Goal: Check status: Verify the current state of an ongoing process or item

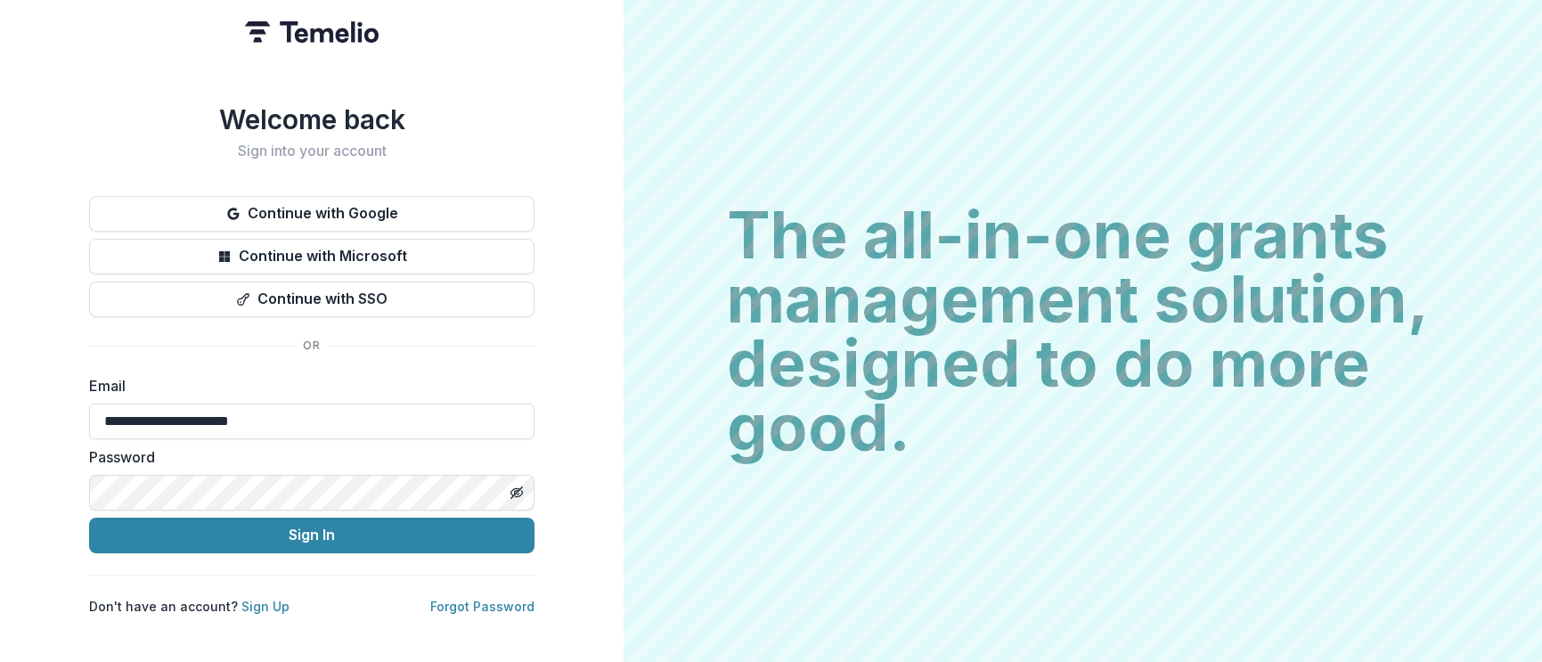
click at [327, 527] on button "Sign In" at bounding box center [311, 536] width 445 height 36
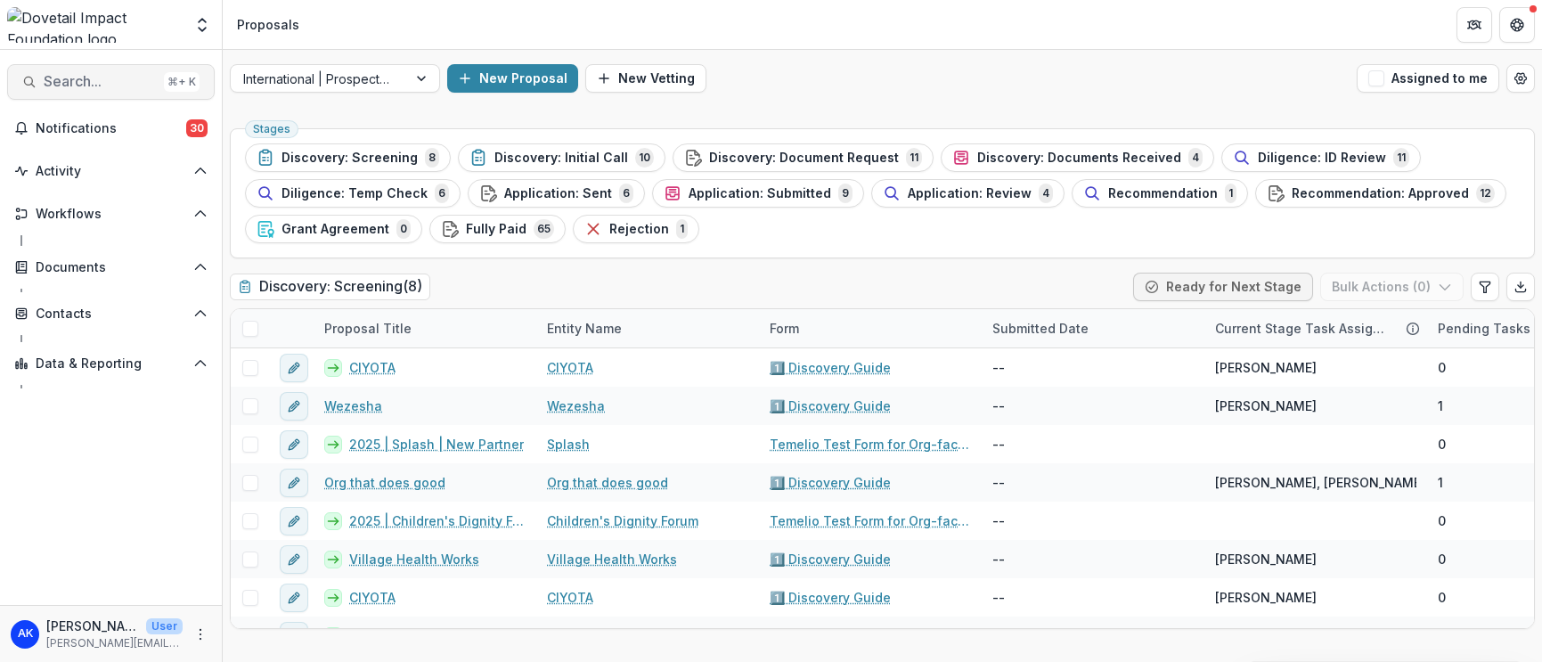
click at [89, 68] on button "Search... ⌘ + K" at bounding box center [111, 82] width 208 height 36
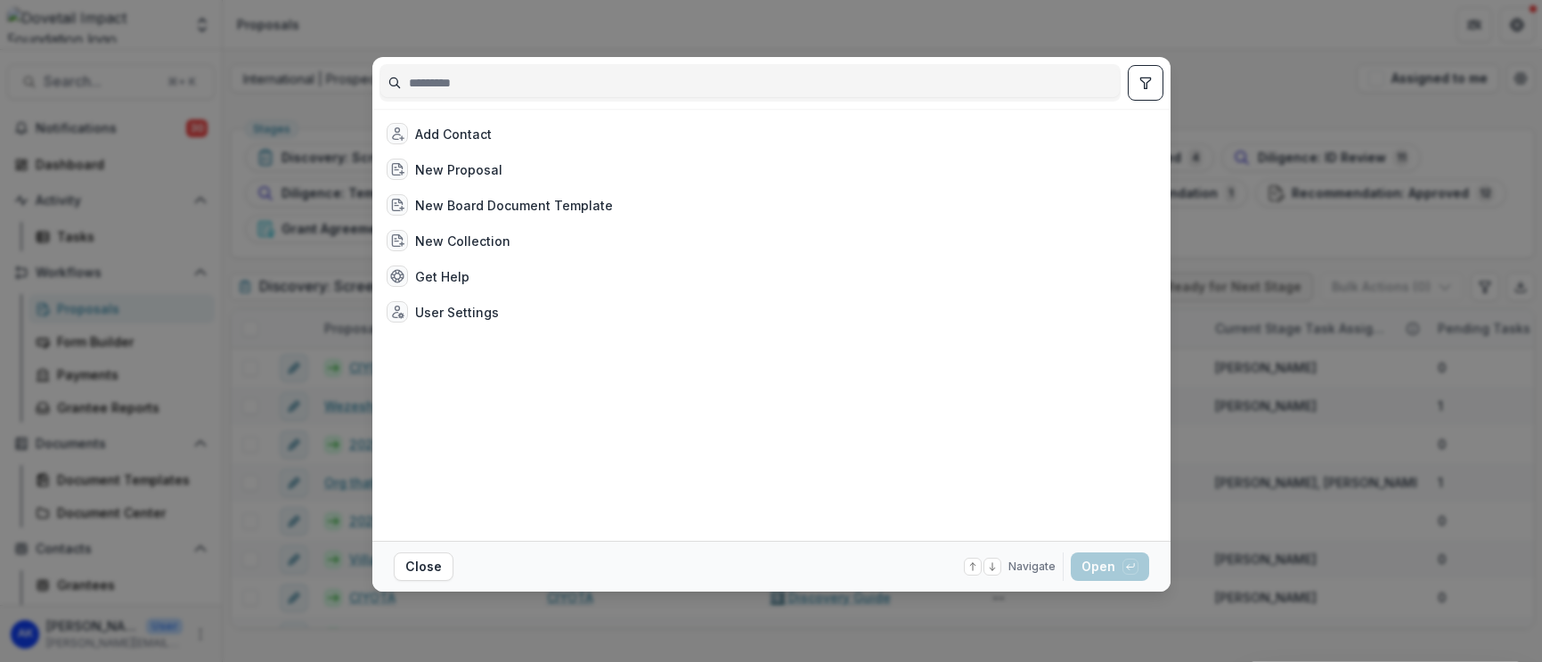
click at [493, 72] on input at bounding box center [749, 83] width 739 height 29
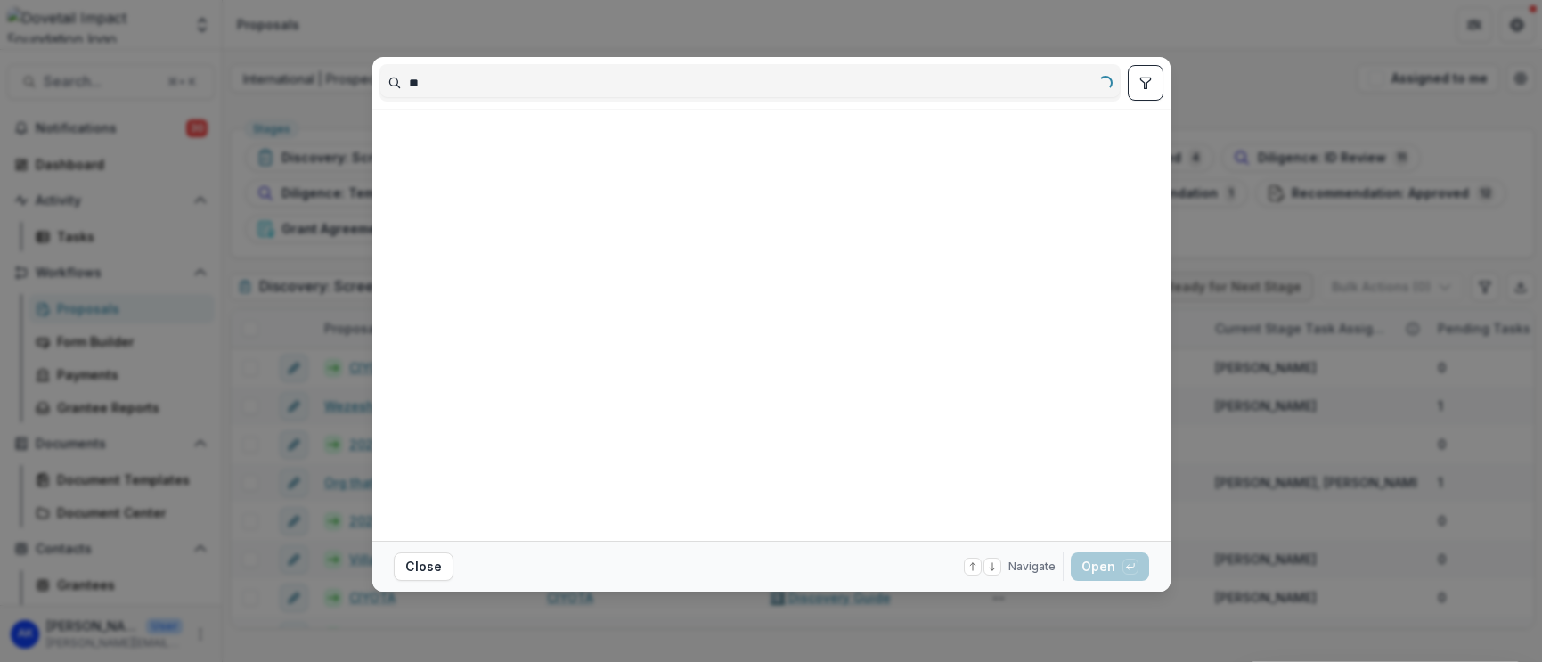
type input "*"
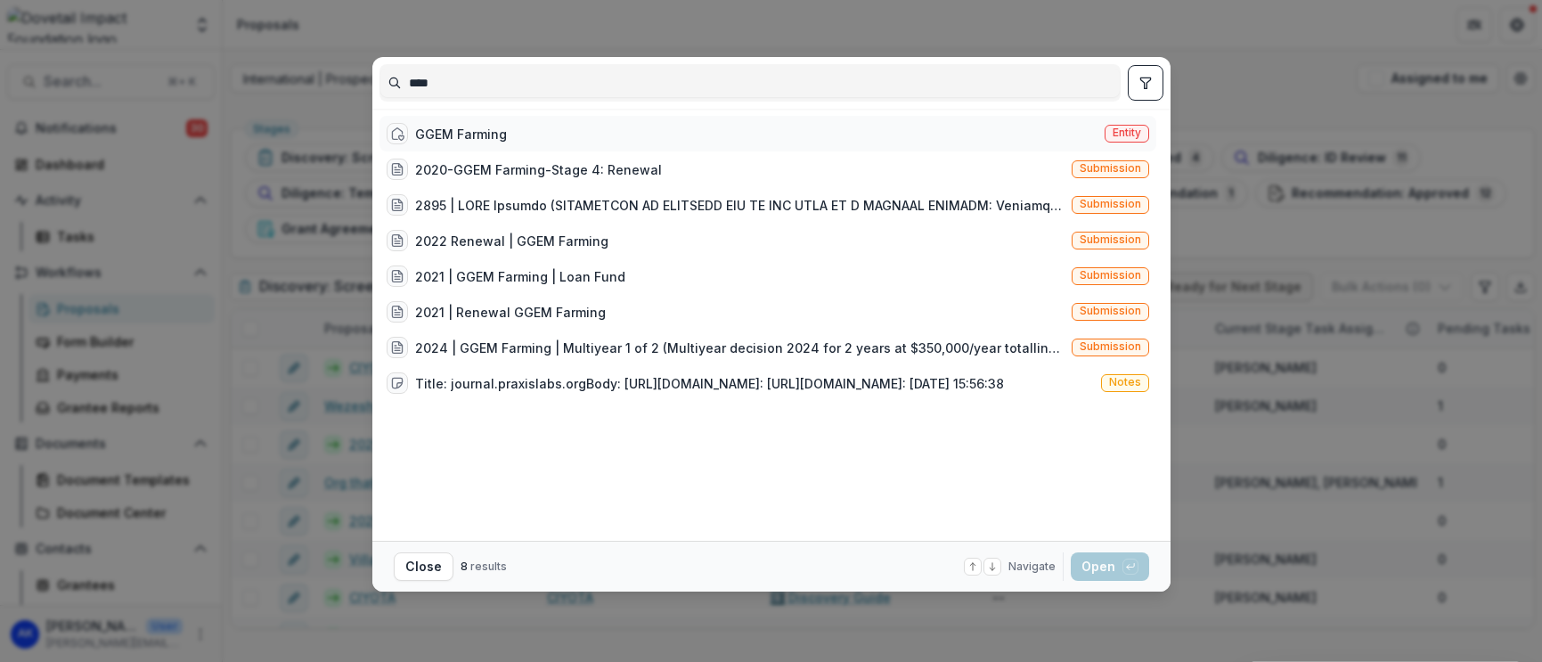
type input "****"
click at [497, 125] on div "GGEM Farming" at bounding box center [461, 134] width 92 height 19
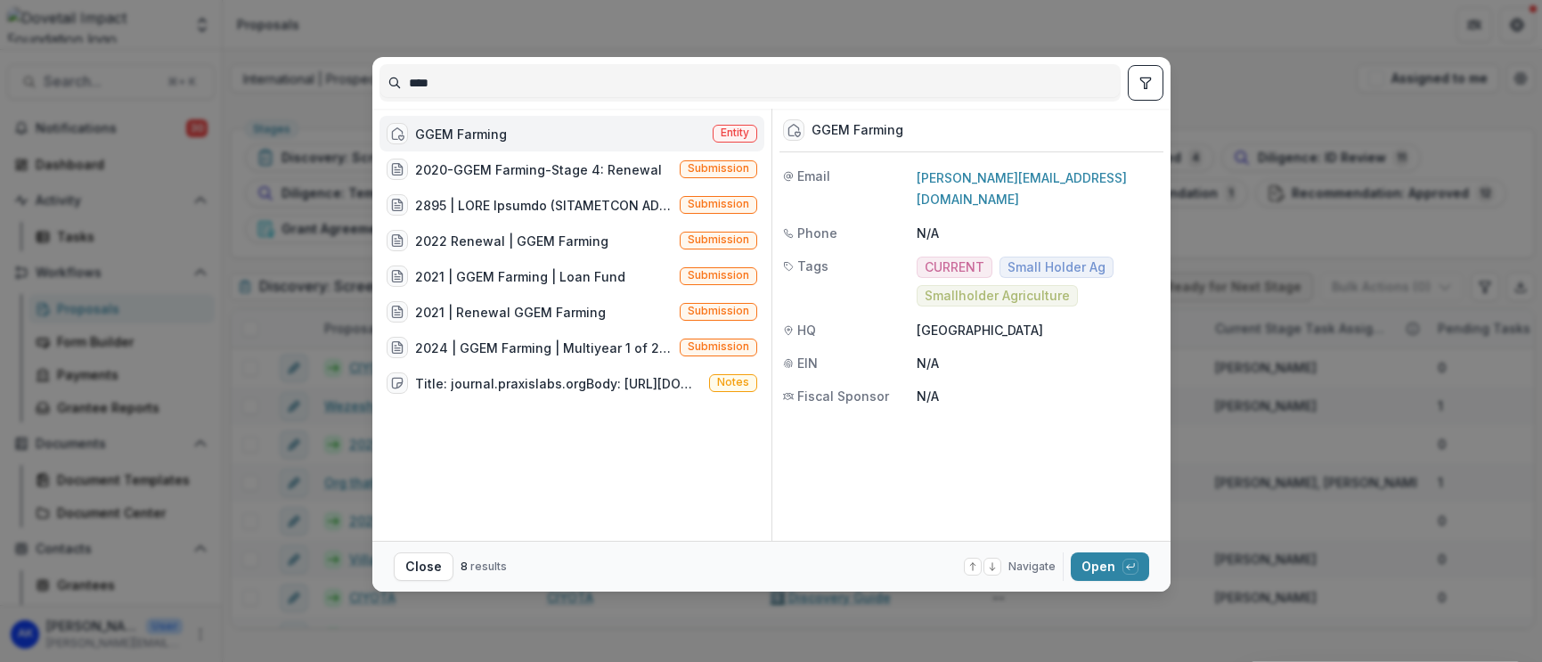
click at [616, 142] on div "GGEM Farming Entity" at bounding box center [571, 134] width 385 height 36
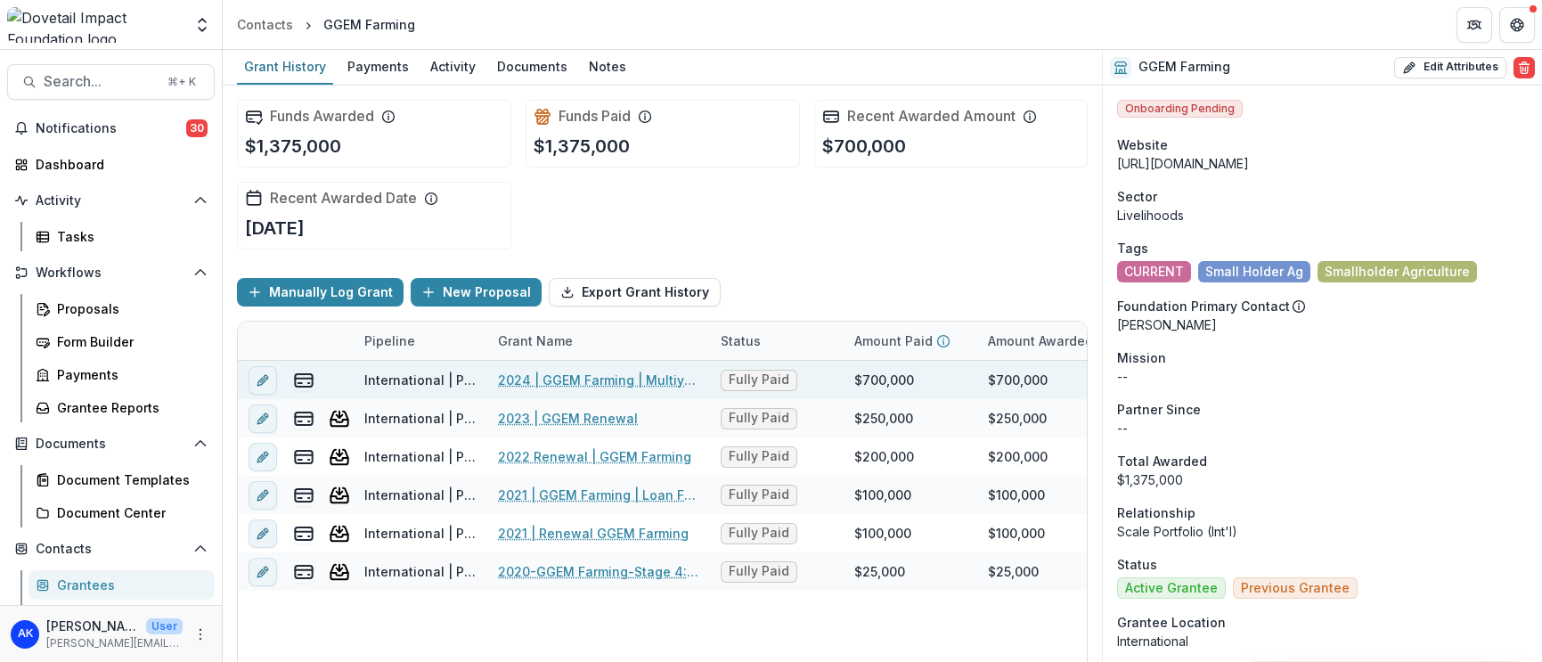
click at [573, 385] on link "2024 | GGEM Farming | Multiyear 1 of 2" at bounding box center [598, 380] width 201 height 19
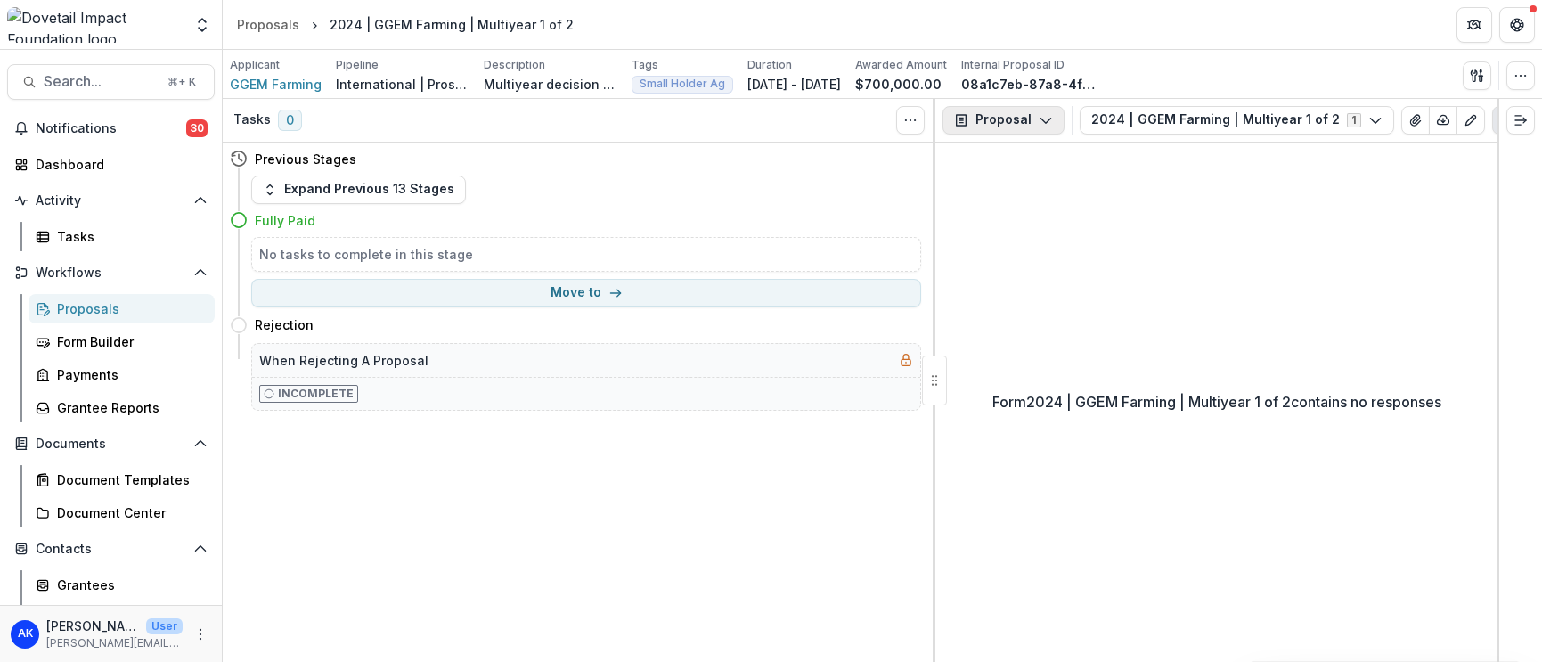
click at [1018, 121] on button "Proposal" at bounding box center [1003, 120] width 122 height 29
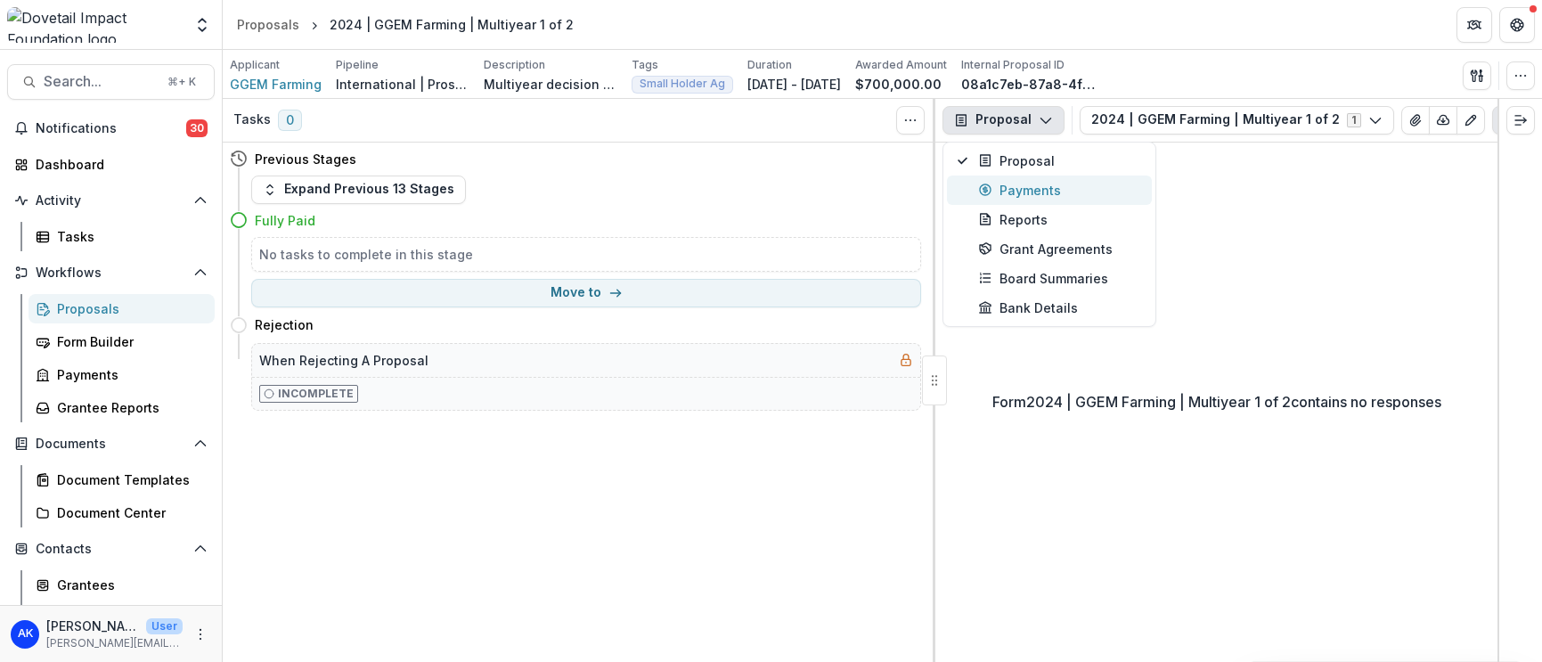
click at [1040, 184] on div "Payments" at bounding box center [1059, 190] width 163 height 19
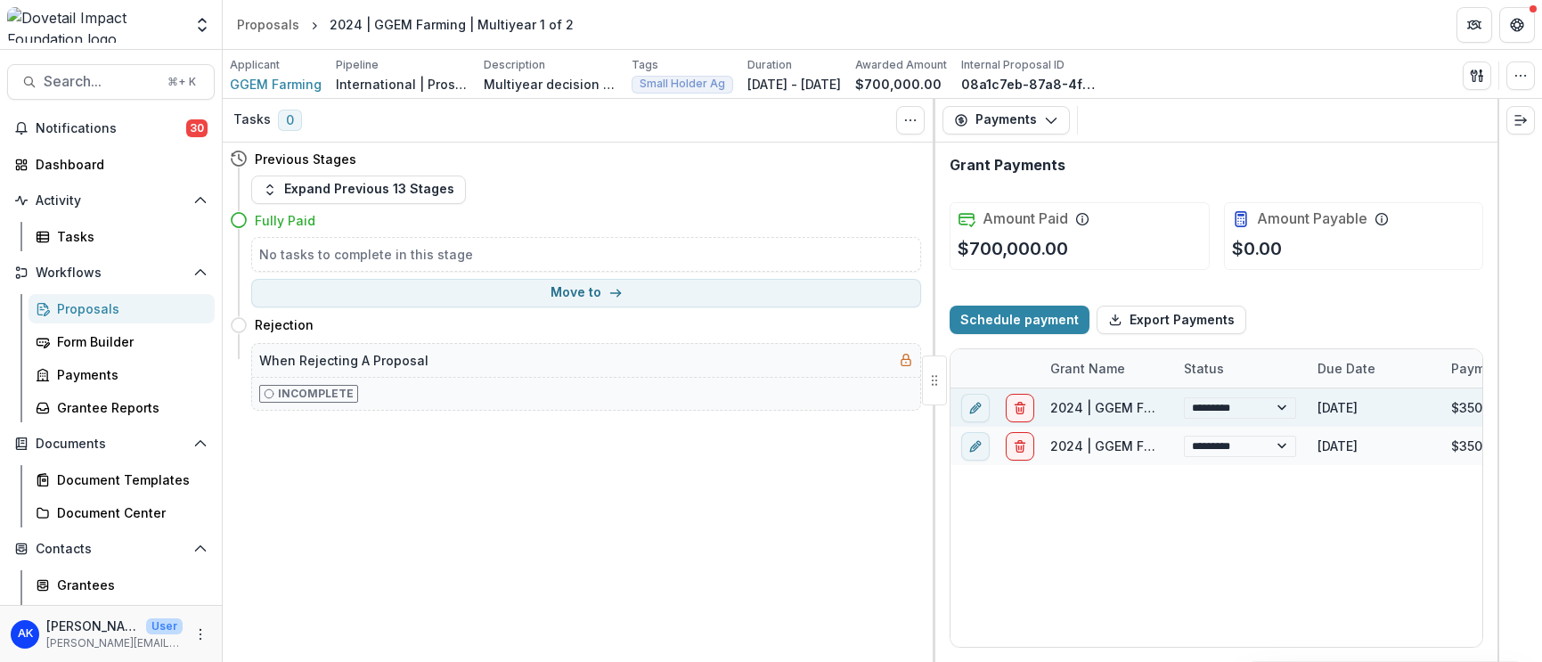
select select "****"
click at [1118, 404] on link "2024 | GGEM Farming | Multiyear 1 of 2" at bounding box center [1172, 407] width 244 height 15
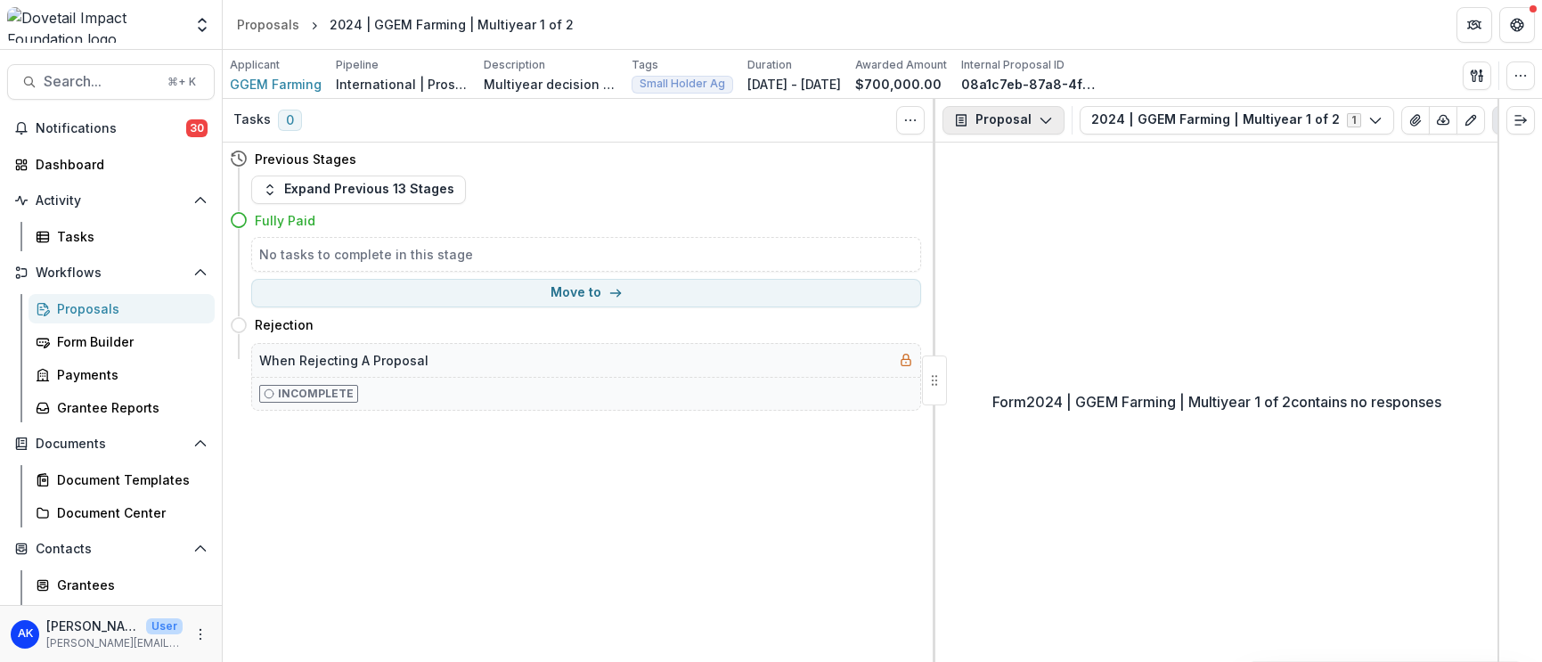
click at [1043, 118] on icon "button" at bounding box center [1046, 120] width 14 height 14
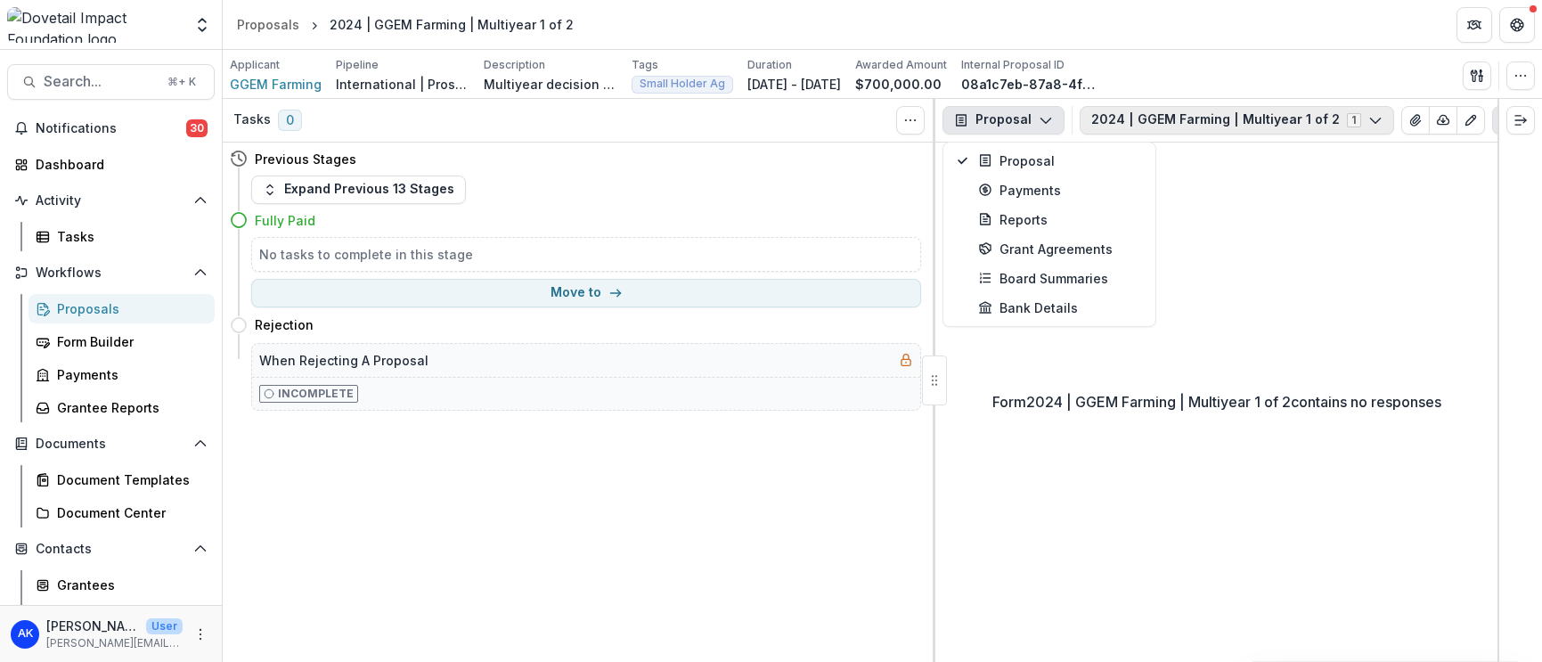
click at [1160, 121] on button "2024 | GGEM Farming | Multiyear 1 of 2 1" at bounding box center [1237, 120] width 314 height 29
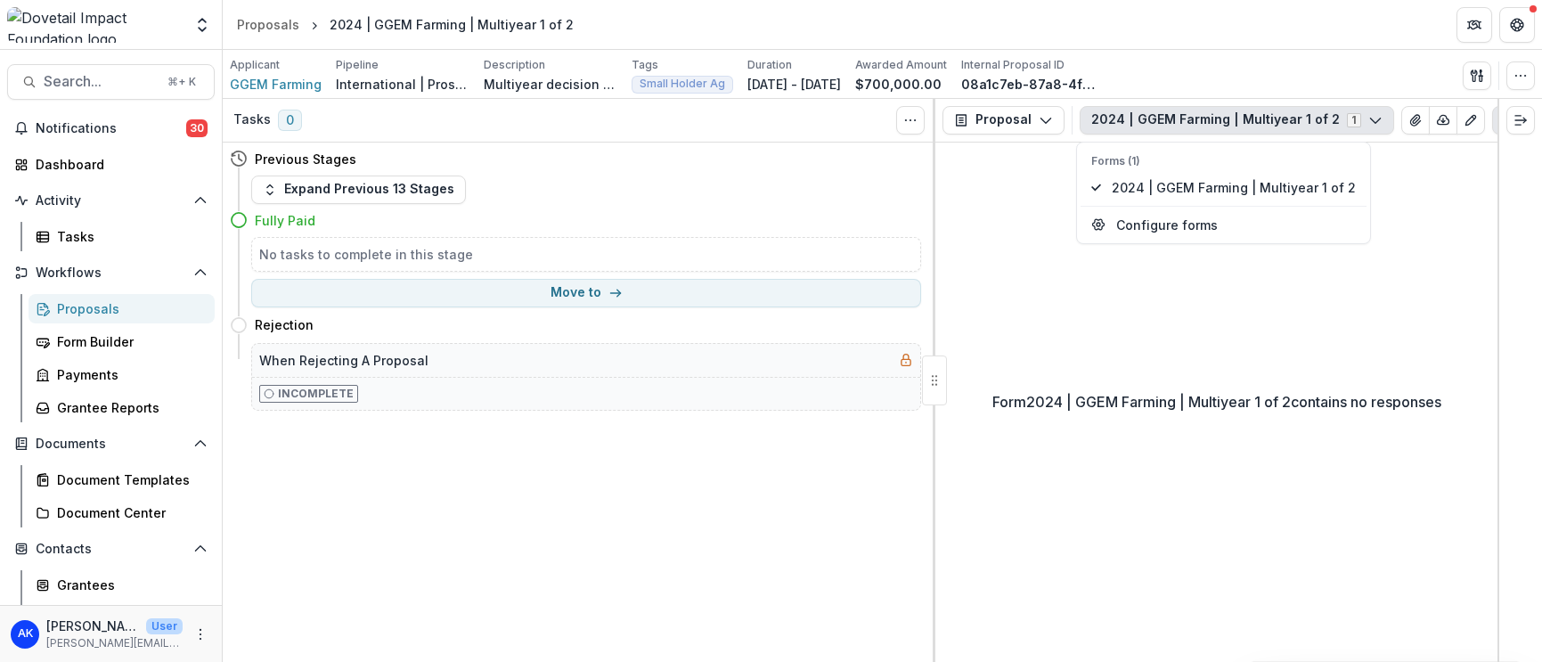
drag, startPoint x: 1022, startPoint y: 178, endPoint x: 1010, endPoint y: 168, distance: 15.2
click at [1022, 178] on div "Form 2024 | GGEM Farming | Multiyear 1 of 2 contains no responses" at bounding box center [1216, 402] width 562 height 519
